Goal: Task Accomplishment & Management: Complete application form

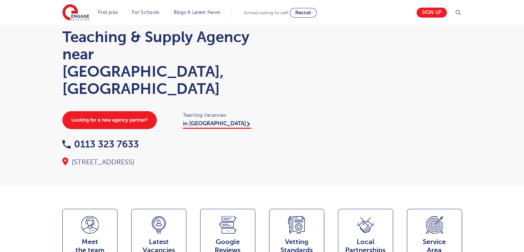
scroll to position [27, 0]
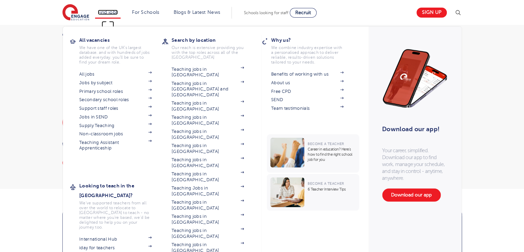
click at [111, 11] on link "Find jobs" at bounding box center [108, 12] width 20 height 5
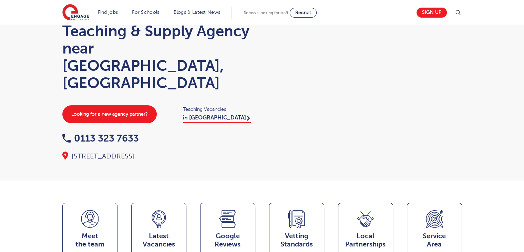
scroll to position [36, 0]
click at [429, 8] on link "Sign up" at bounding box center [432, 13] width 30 height 10
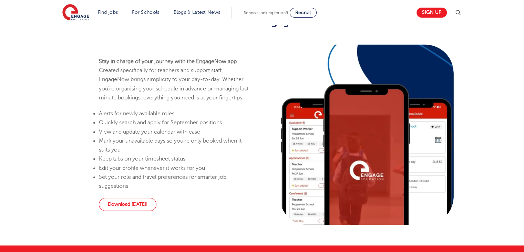
scroll to position [403, 0]
